Goal: Task Accomplishment & Management: Use online tool/utility

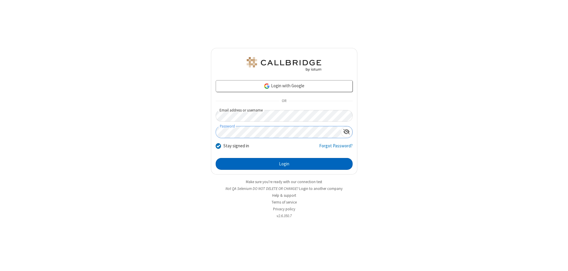
click at [284, 164] on button "Login" at bounding box center [284, 164] width 137 height 12
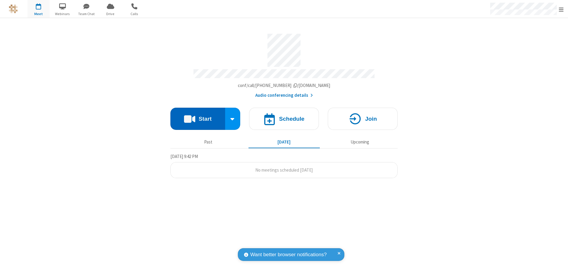
click at [198, 116] on button "Start" at bounding box center [197, 119] width 55 height 22
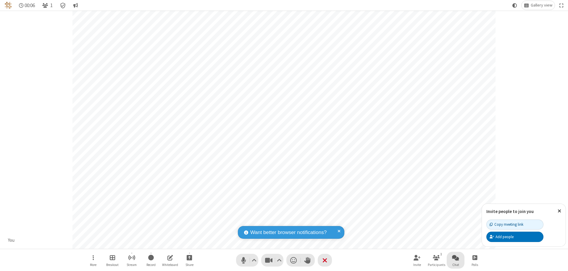
click at [456, 257] on span "Open chat" at bounding box center [455, 257] width 7 height 7
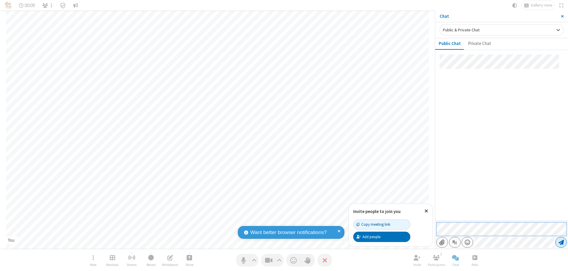
click at [561, 242] on span "Send message" at bounding box center [561, 242] width 5 height 6
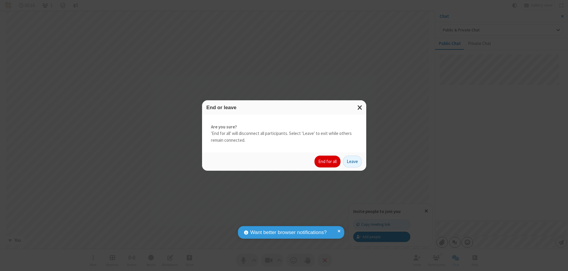
click at [328, 162] on button "End for all" at bounding box center [327, 162] width 26 height 12
